Goal: Task Accomplishment & Management: Use online tool/utility

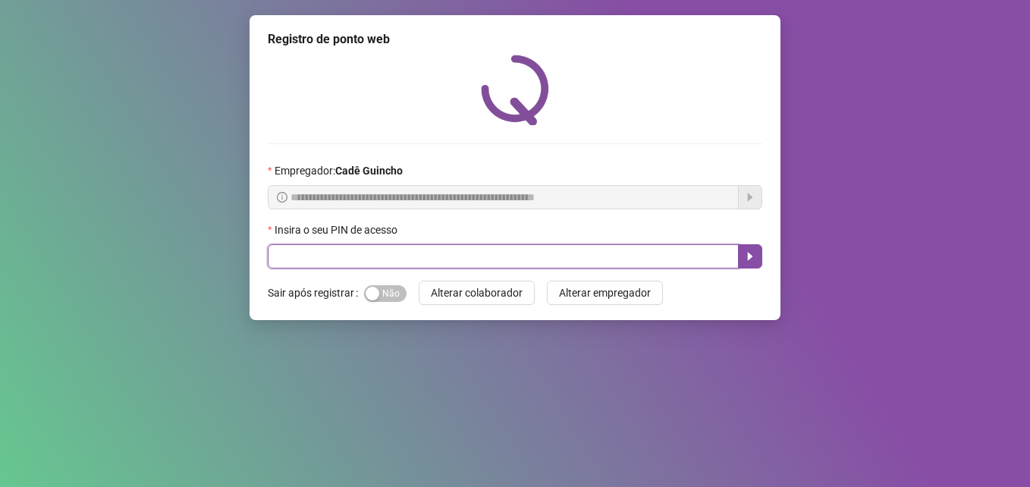
click at [494, 252] on input "text" at bounding box center [503, 256] width 471 height 24
type input "*****"
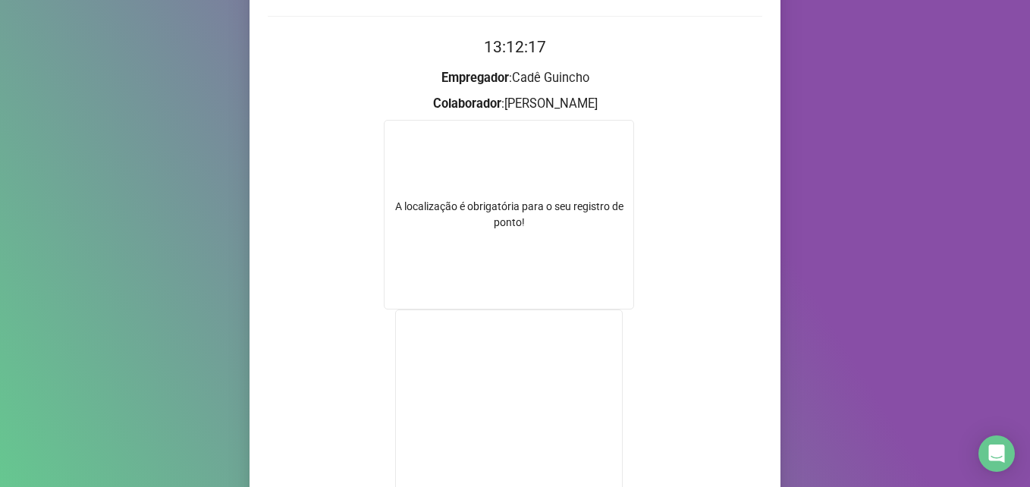
scroll to position [127, 0]
click at [368, 219] on form "A localização é obrigatória para o seu registro de ponto!" at bounding box center [515, 313] width 494 height 384
click at [635, 182] on form "A localização é obrigatória para o seu registro de ponto!" at bounding box center [515, 313] width 494 height 384
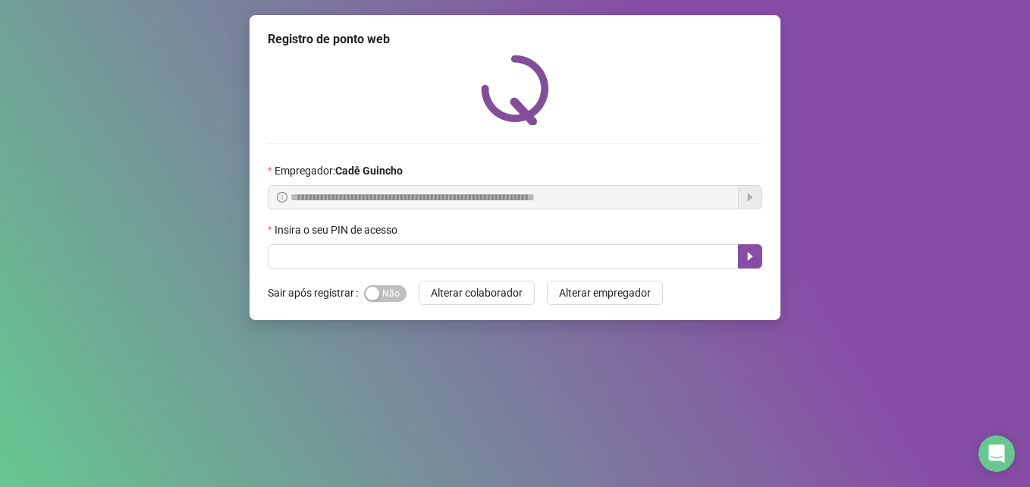
click at [476, 240] on div "Insira o seu PIN de acesso" at bounding box center [515, 232] width 494 height 23
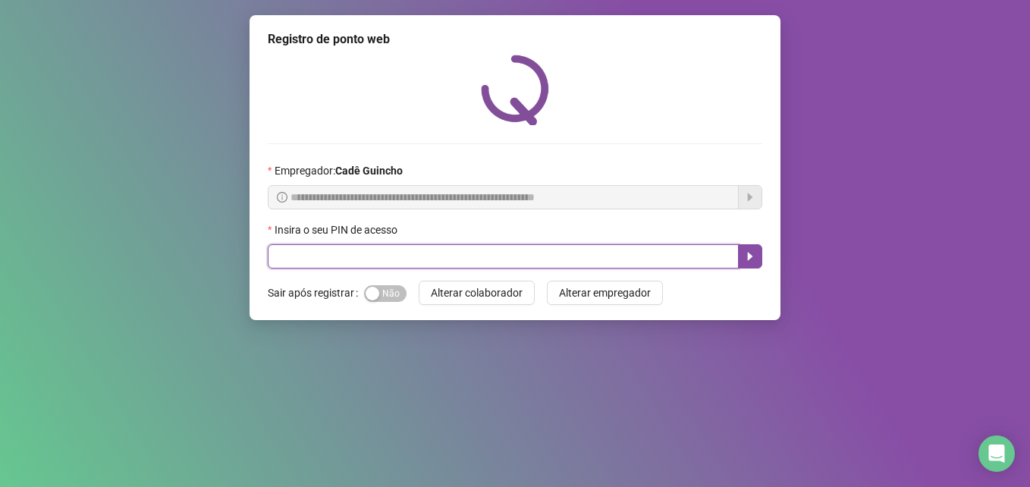
click at [466, 252] on input "text" at bounding box center [503, 256] width 471 height 24
type input "*****"
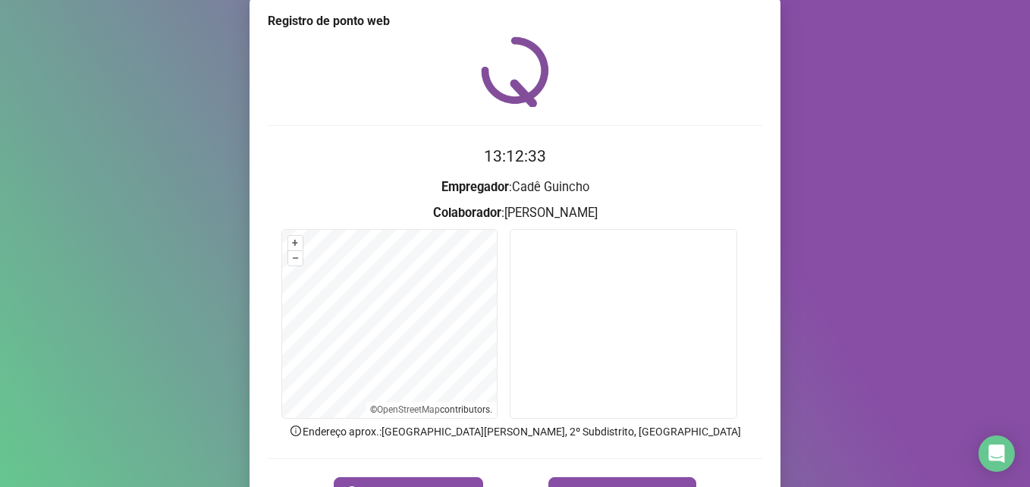
scroll to position [76, 0]
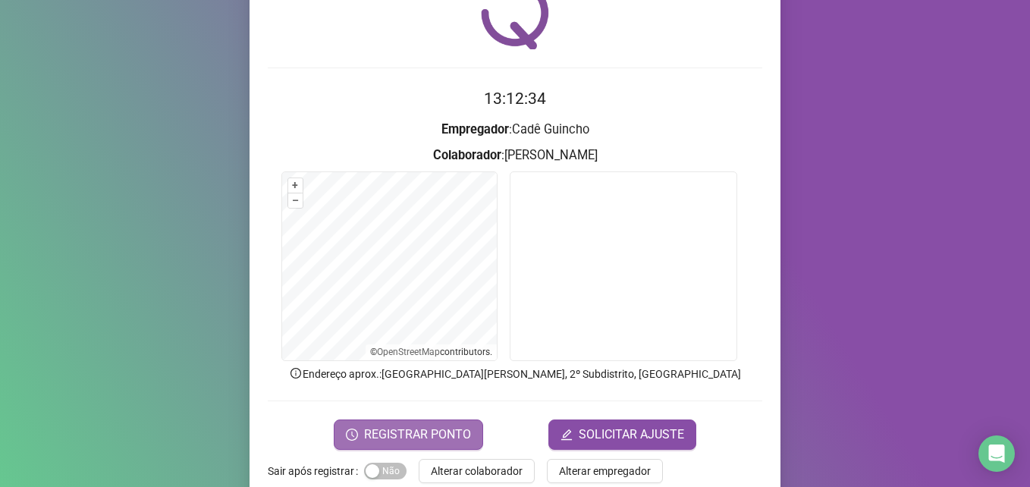
click at [461, 424] on button "REGISTRAR PONTO" at bounding box center [408, 434] width 149 height 30
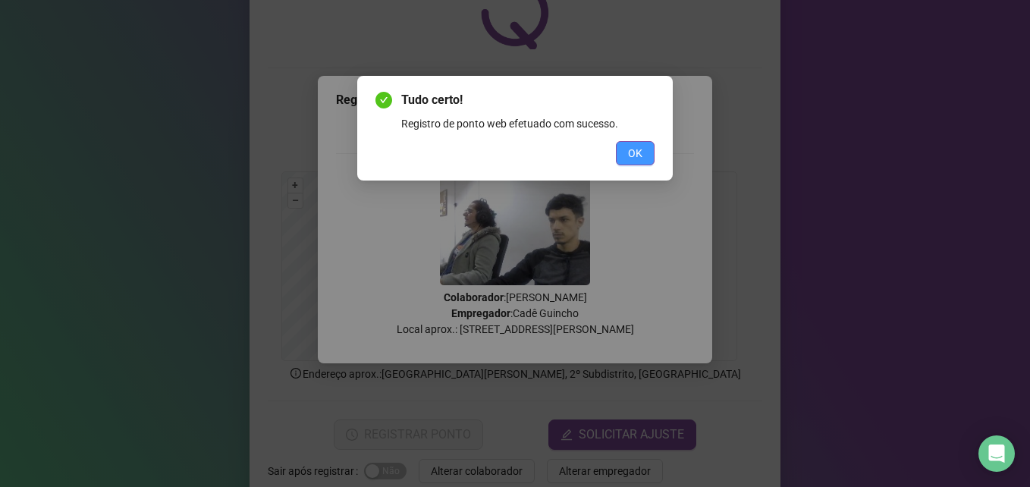
click at [641, 154] on span "OK" at bounding box center [635, 153] width 14 height 17
